Goal: Information Seeking & Learning: Understand process/instructions

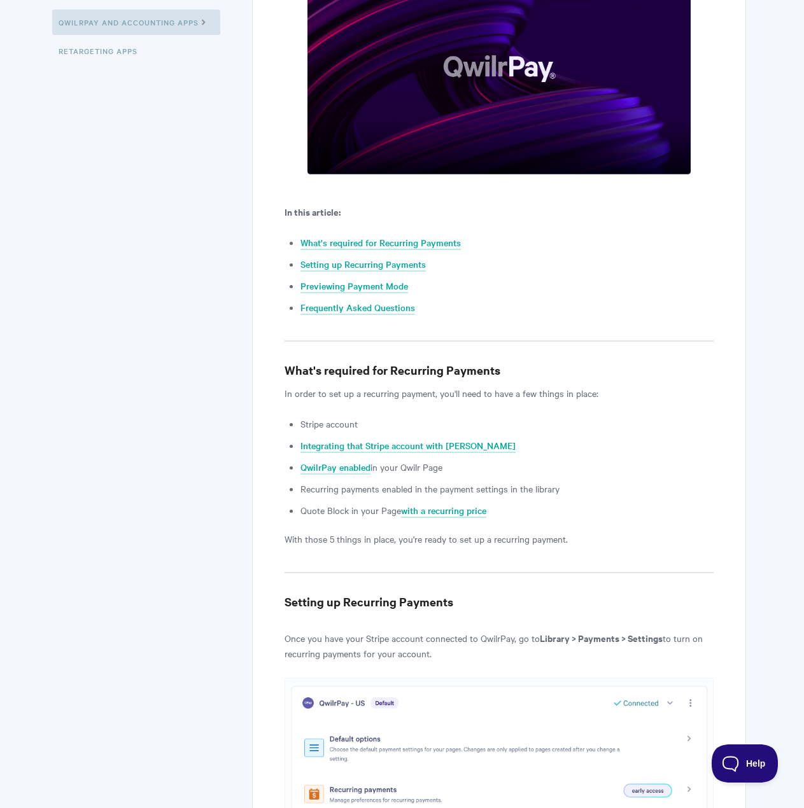
scroll to position [446, 0]
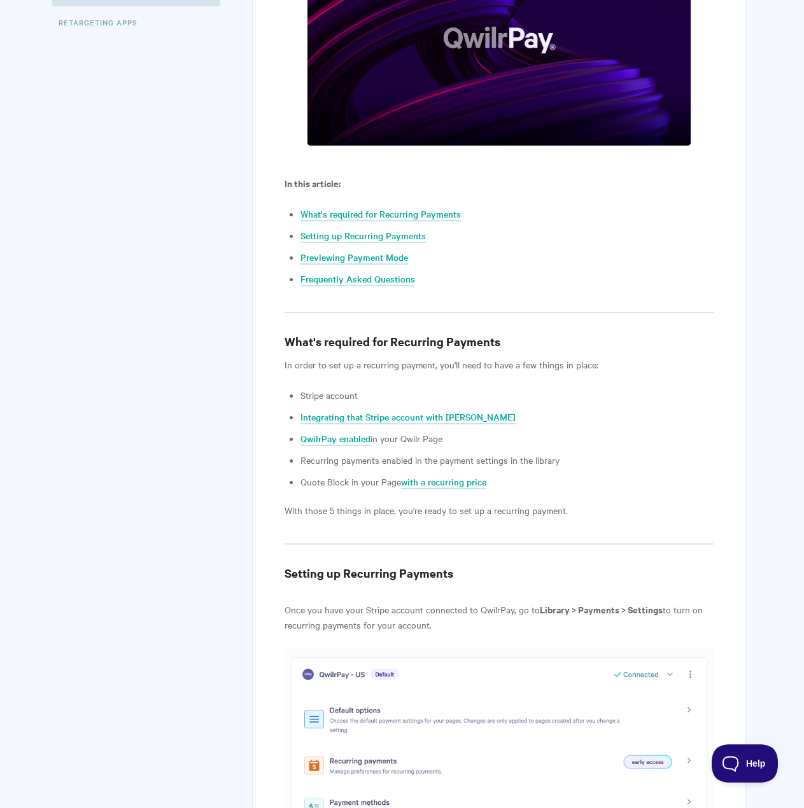
click at [378, 458] on li "Recurring payments enabled in the payment settings in the library" at bounding box center [506, 460] width 412 height 15
click at [304, 485] on li "Quote Block in your Page with a recurring price" at bounding box center [506, 481] width 412 height 15
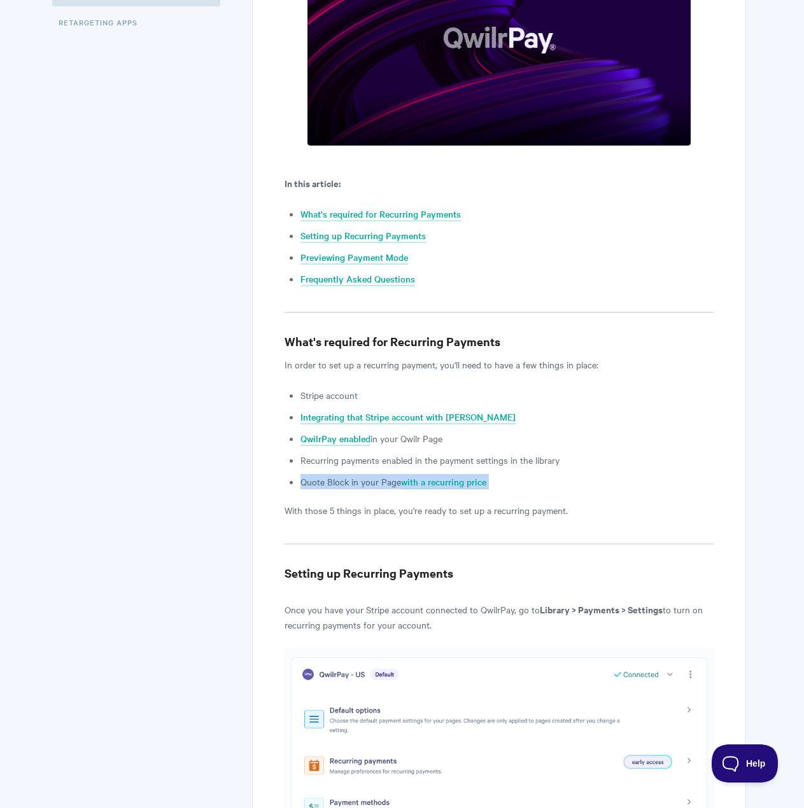
click at [304, 485] on li "Quote Block in your Page with a recurring price" at bounding box center [506, 481] width 412 height 15
click at [478, 507] on p "With those 5 things in place, you're ready to set up a recurring payment." at bounding box center [499, 510] width 428 height 15
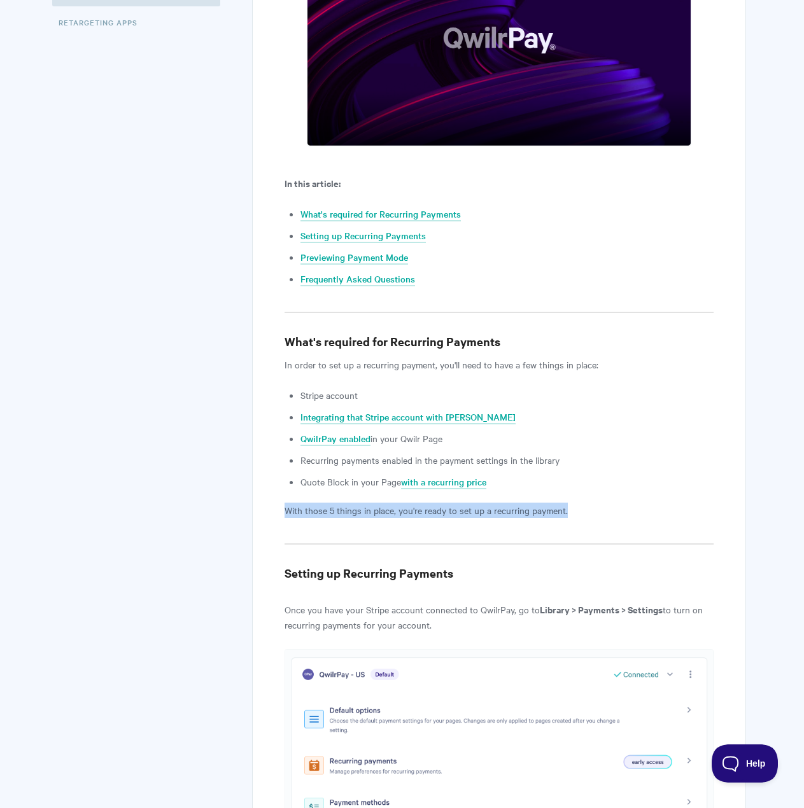
click at [478, 507] on p "With those 5 things in place, you're ready to set up a recurring payment." at bounding box center [499, 510] width 428 height 15
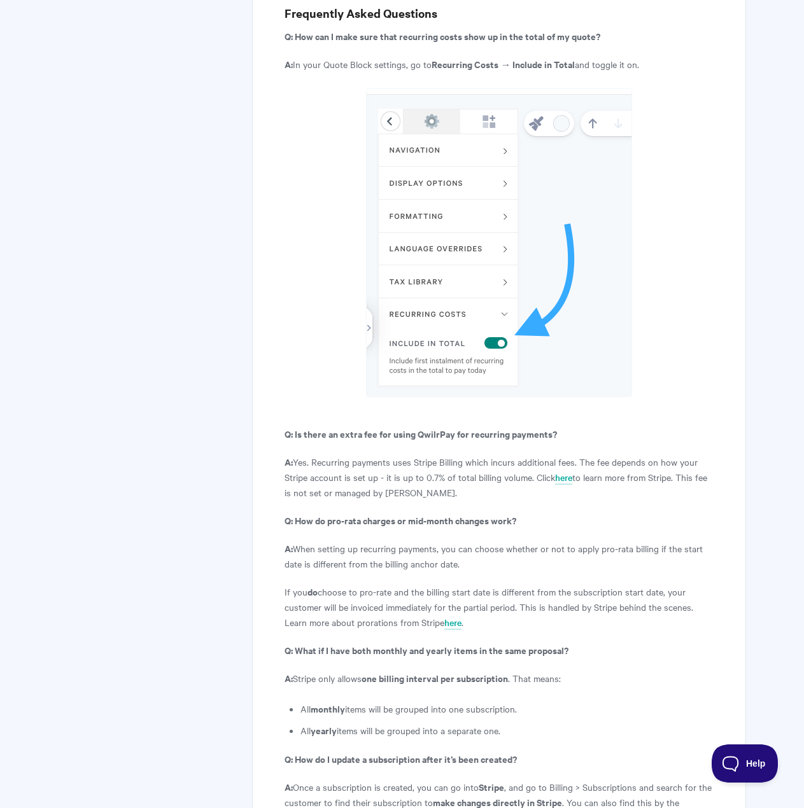
scroll to position [4328, 0]
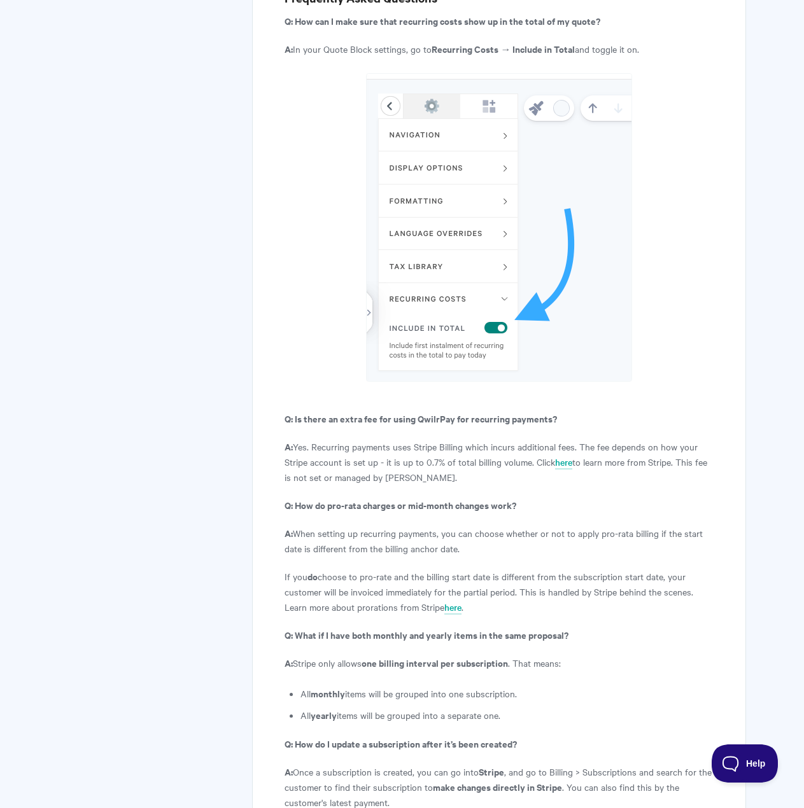
click at [374, 628] on strong "Q: What if I have both monthly and yearly items in the same proposal?" at bounding box center [427, 634] width 284 height 13
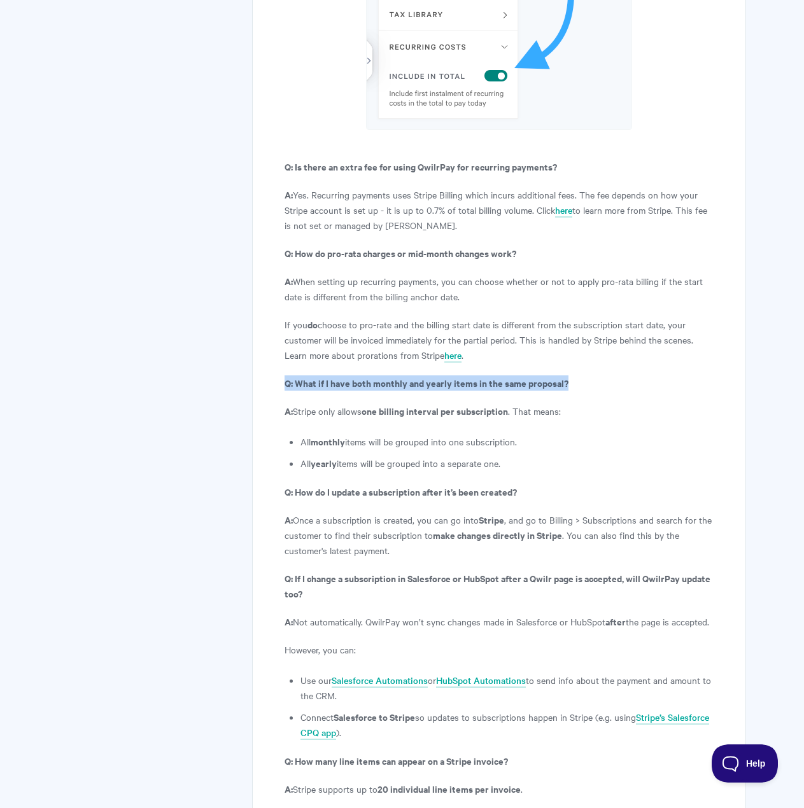
scroll to position [4583, 0]
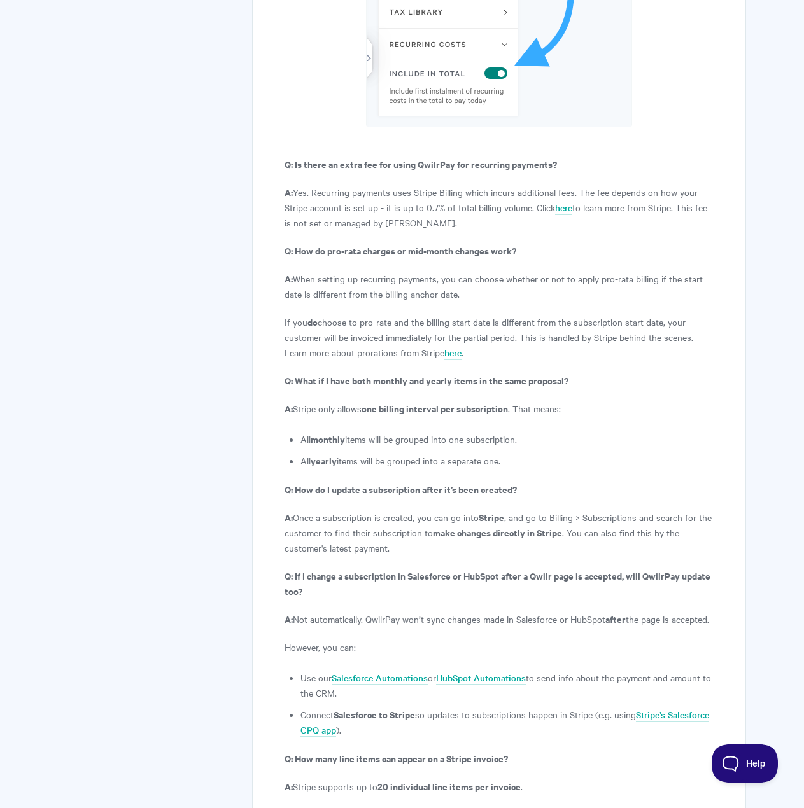
click at [362, 569] on strong "Q: If I change a subscription in Salesforce or HubSpot after a Qwilr page is ac…" at bounding box center [498, 583] width 426 height 29
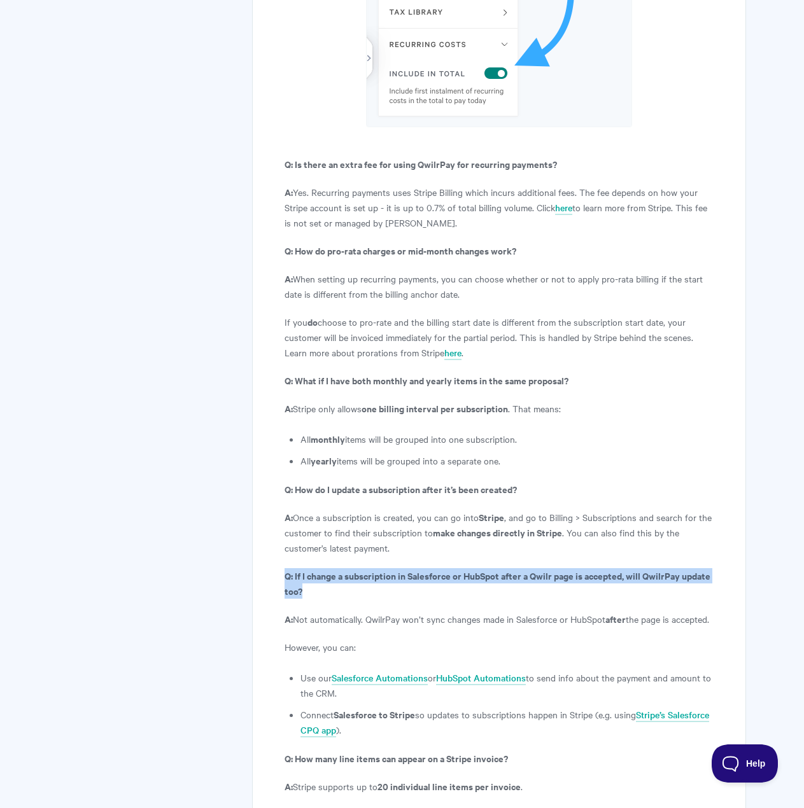
click at [362, 569] on strong "Q: If I change a subscription in Salesforce or HubSpot after a Qwilr page is ac…" at bounding box center [498, 583] width 426 height 29
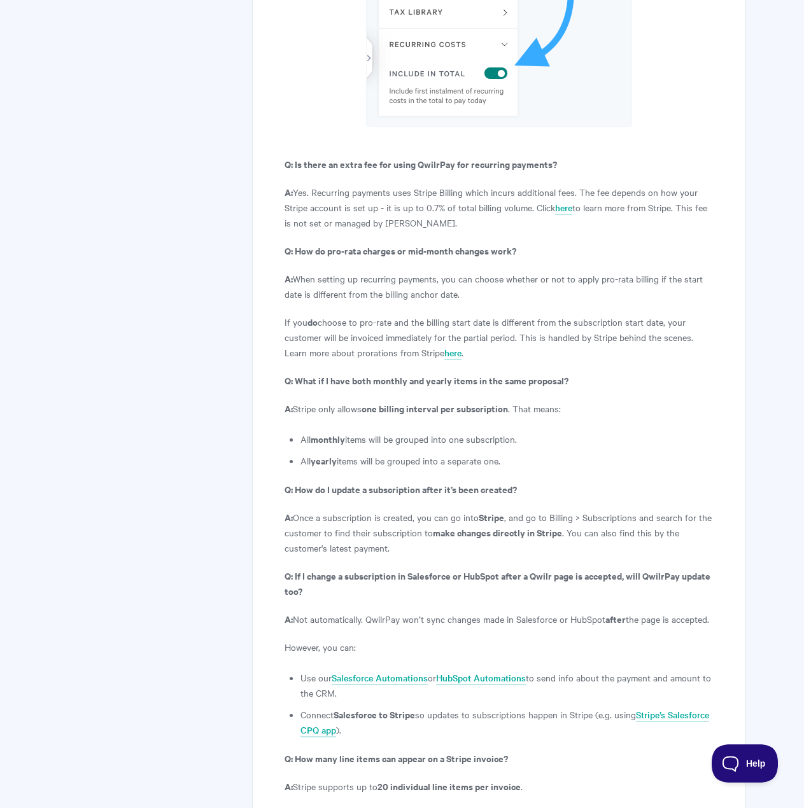
click at [391, 612] on p "A: Not automatically. QwilrPay won’t sync changes made in Salesforce or HubSpot…" at bounding box center [499, 619] width 428 height 15
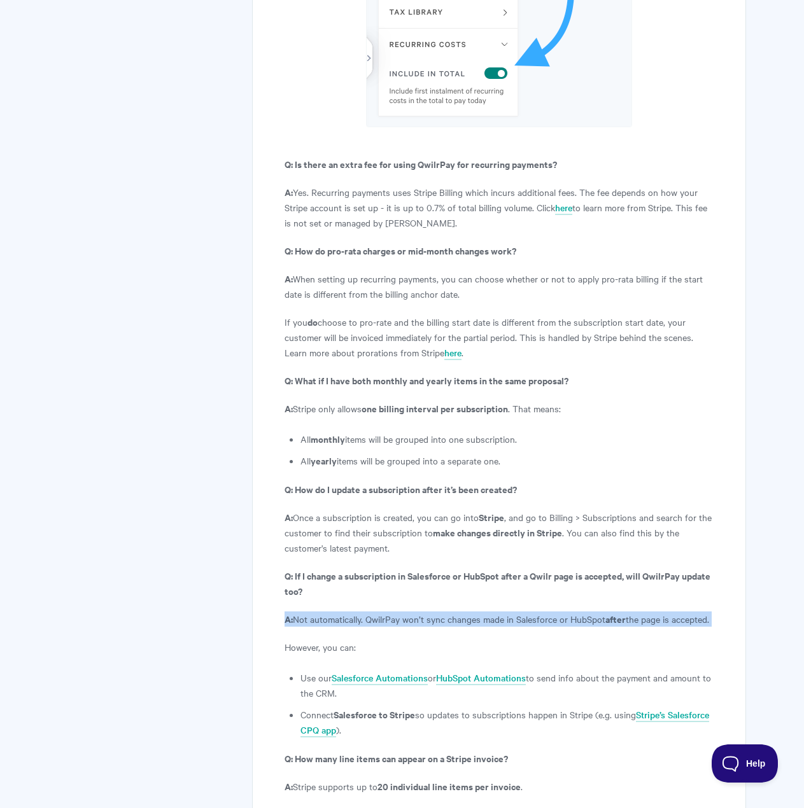
click at [391, 612] on p "A: Not automatically. QwilrPay won’t sync changes made in Salesforce or HubSpot…" at bounding box center [499, 619] width 428 height 15
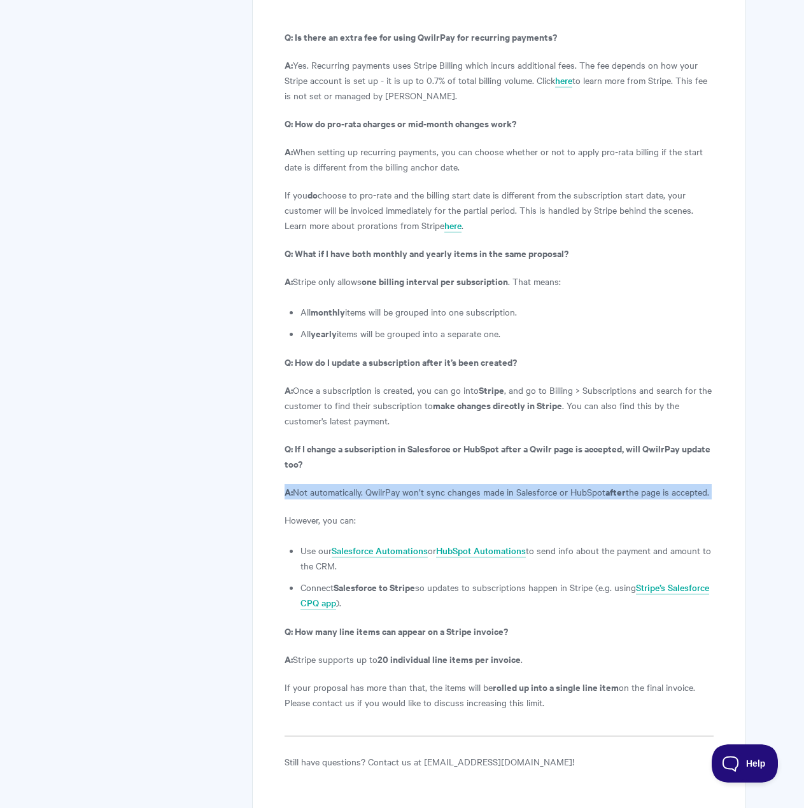
scroll to position [4786, 0]
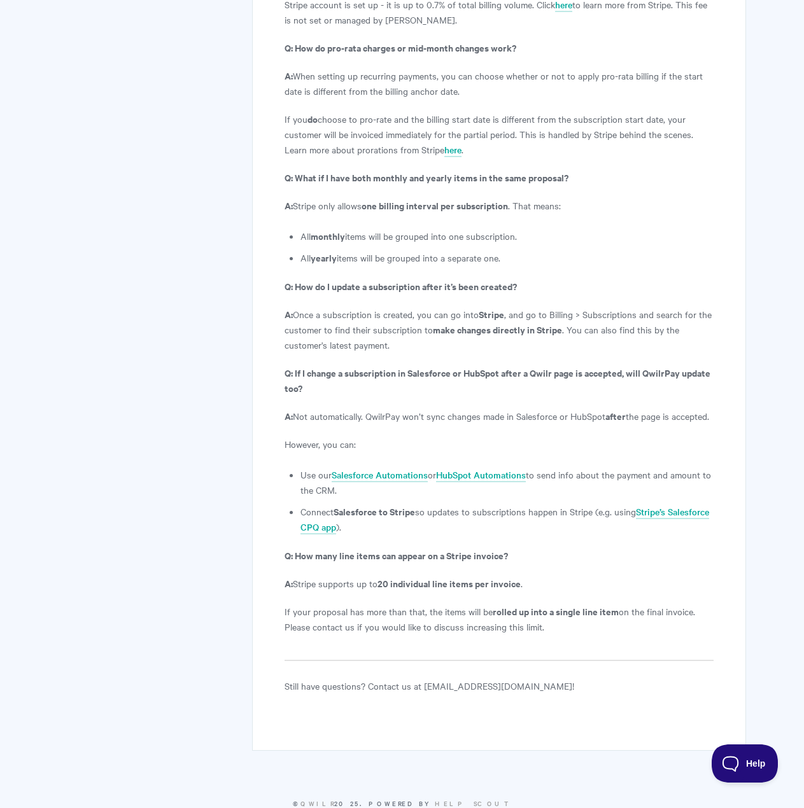
click at [335, 576] on p "A: Stripe supports up to 20 individual line items per invoice ." at bounding box center [499, 583] width 428 height 15
click at [407, 604] on p "If your proposal has more than that, the items will be rolled up into a single …" at bounding box center [499, 619] width 428 height 31
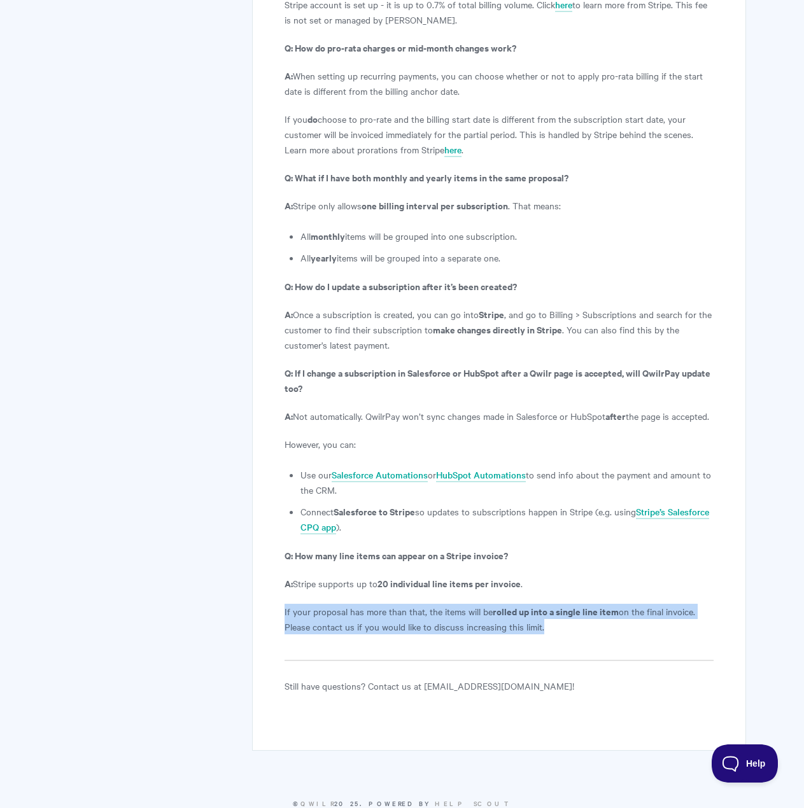
click at [407, 604] on p "If your proposal has more than that, the items will be rolled up into a single …" at bounding box center [499, 619] width 428 height 31
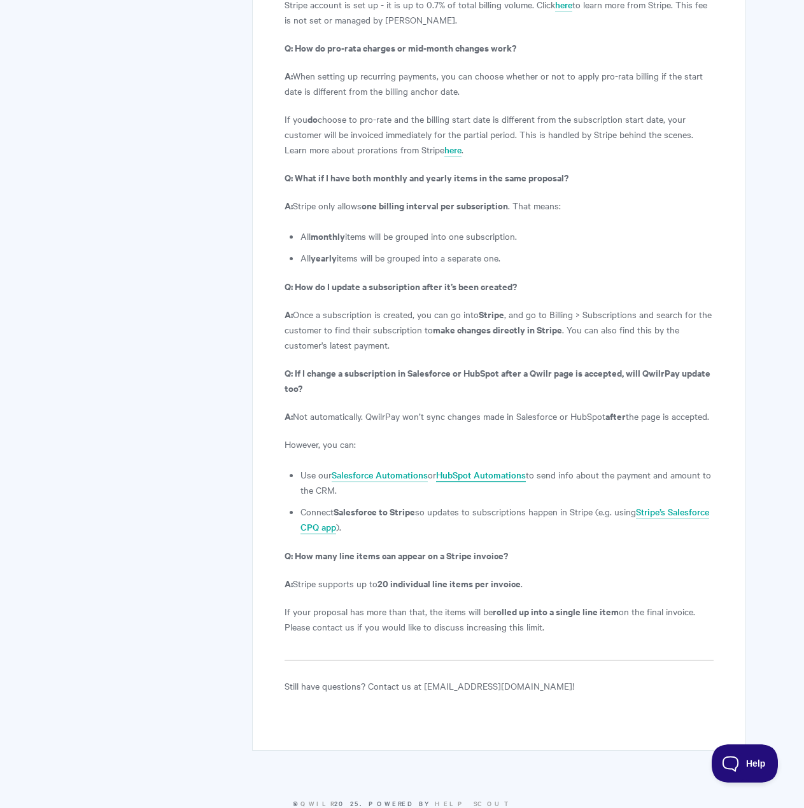
drag, startPoint x: 509, startPoint y: 435, endPoint x: 488, endPoint y: 440, distance: 21.8
